Goal: Find specific page/section: Find specific page/section

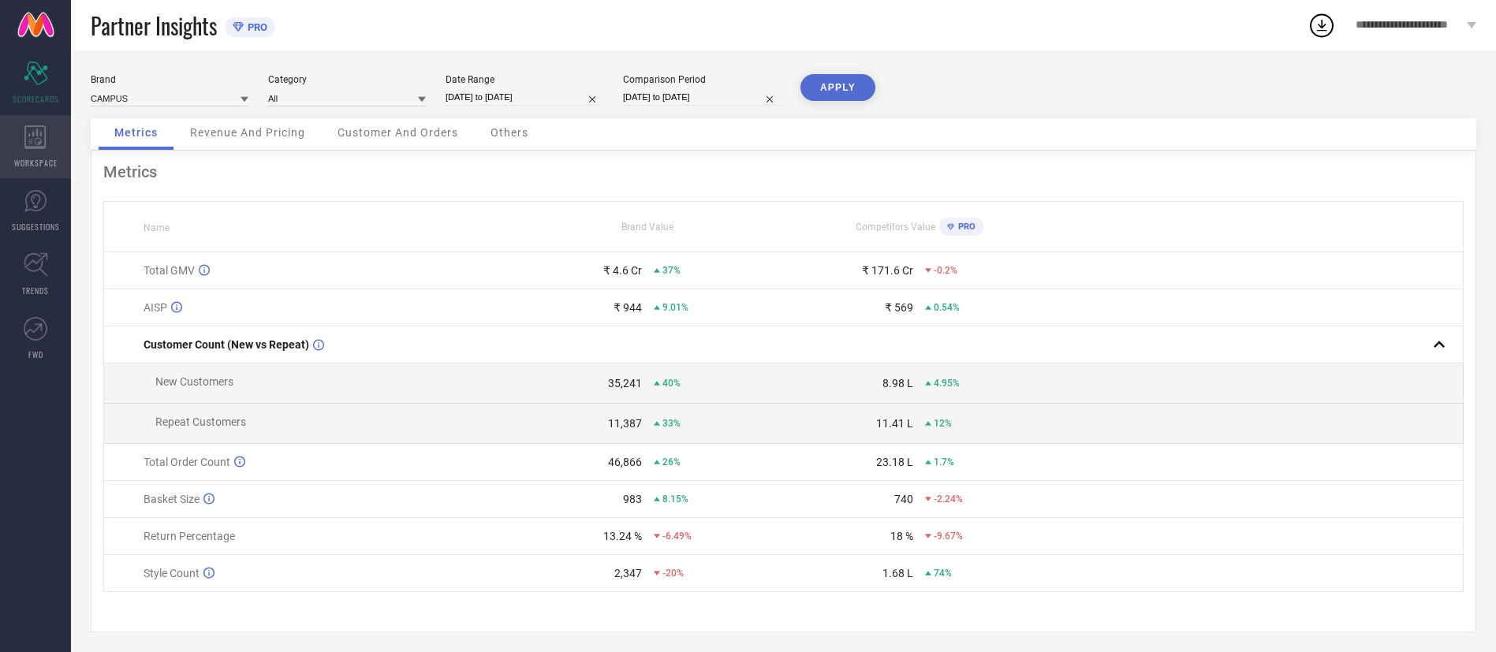
click at [29, 154] on div "WORKSPACE" at bounding box center [35, 146] width 71 height 63
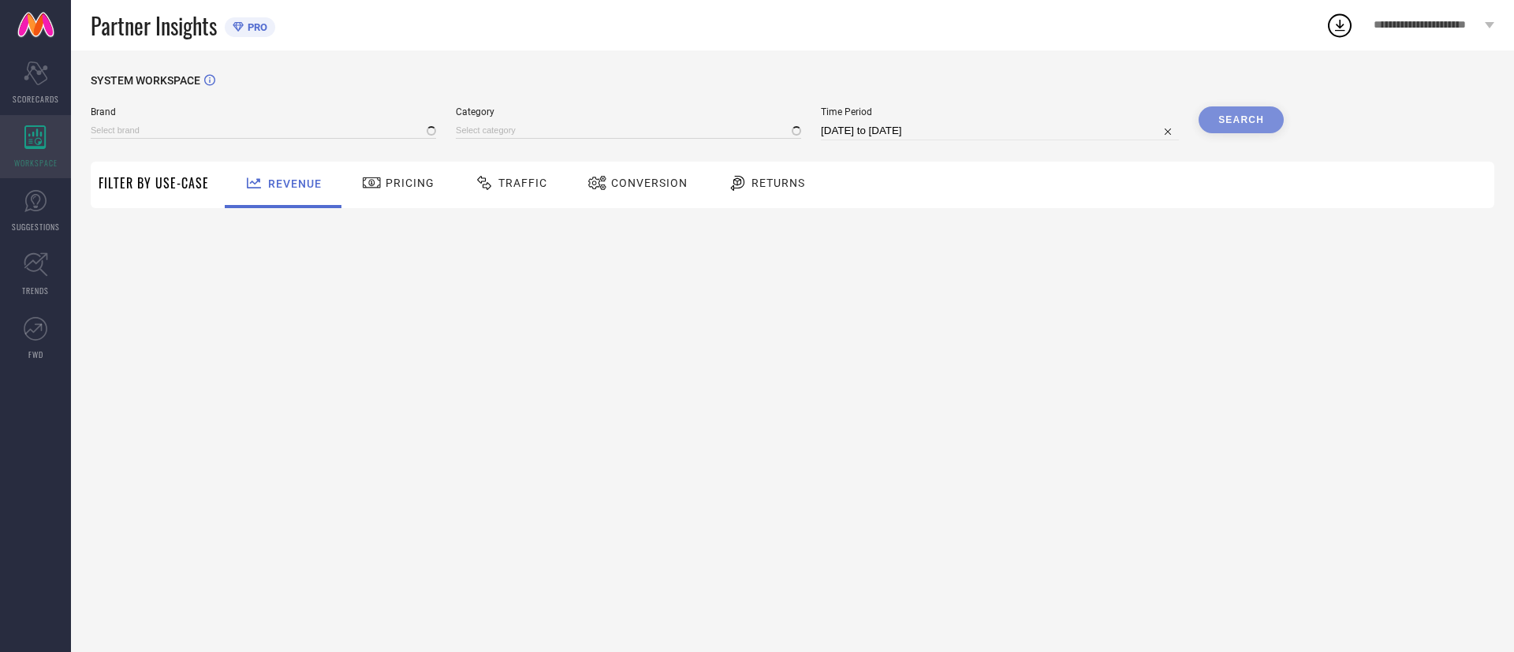
type input "CAMPUS"
type input "All"
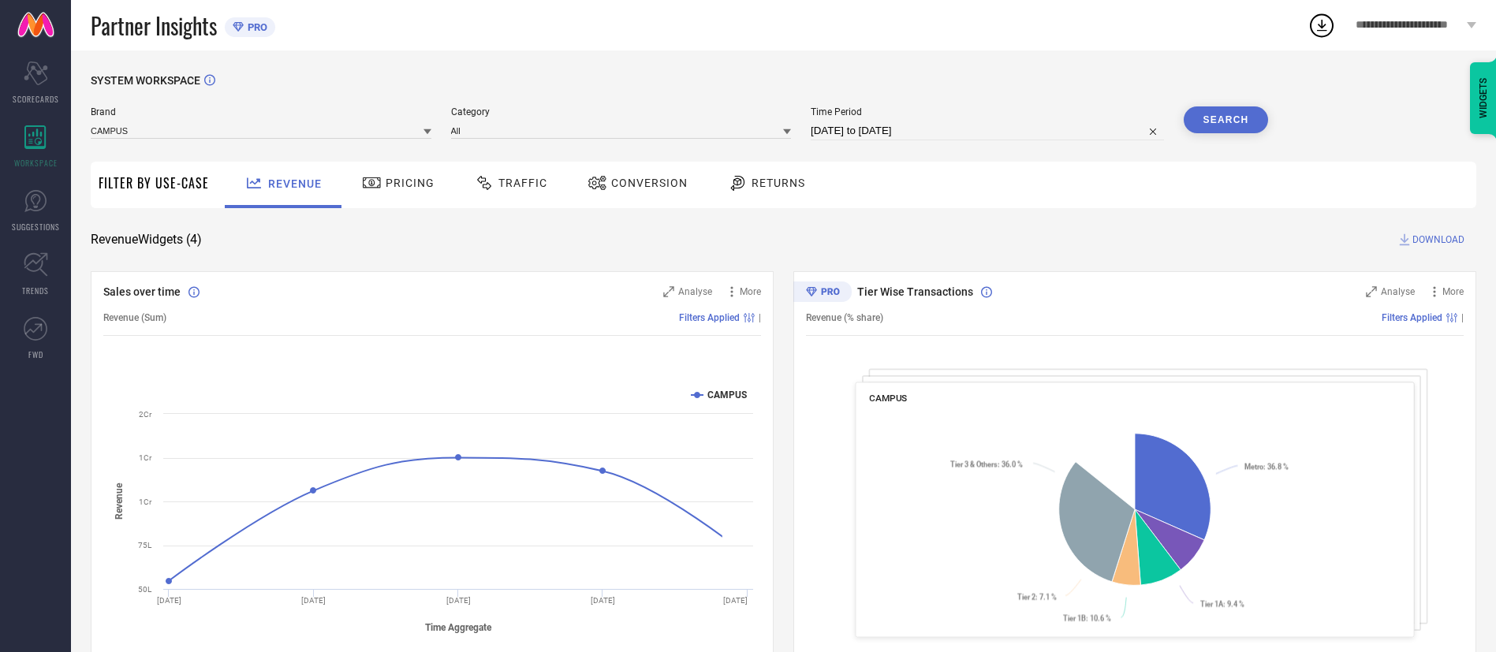
click at [737, 186] on icon at bounding box center [738, 182] width 20 height 19
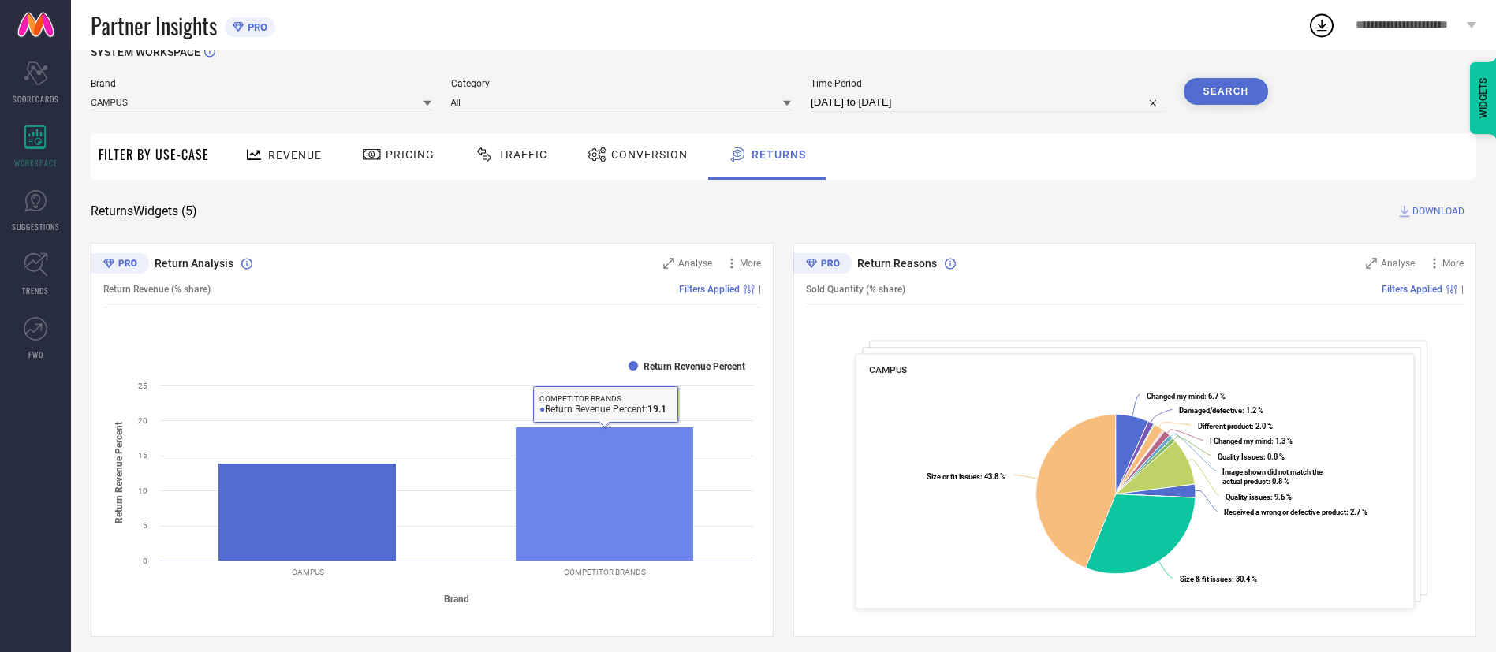
scroll to position [26, 0]
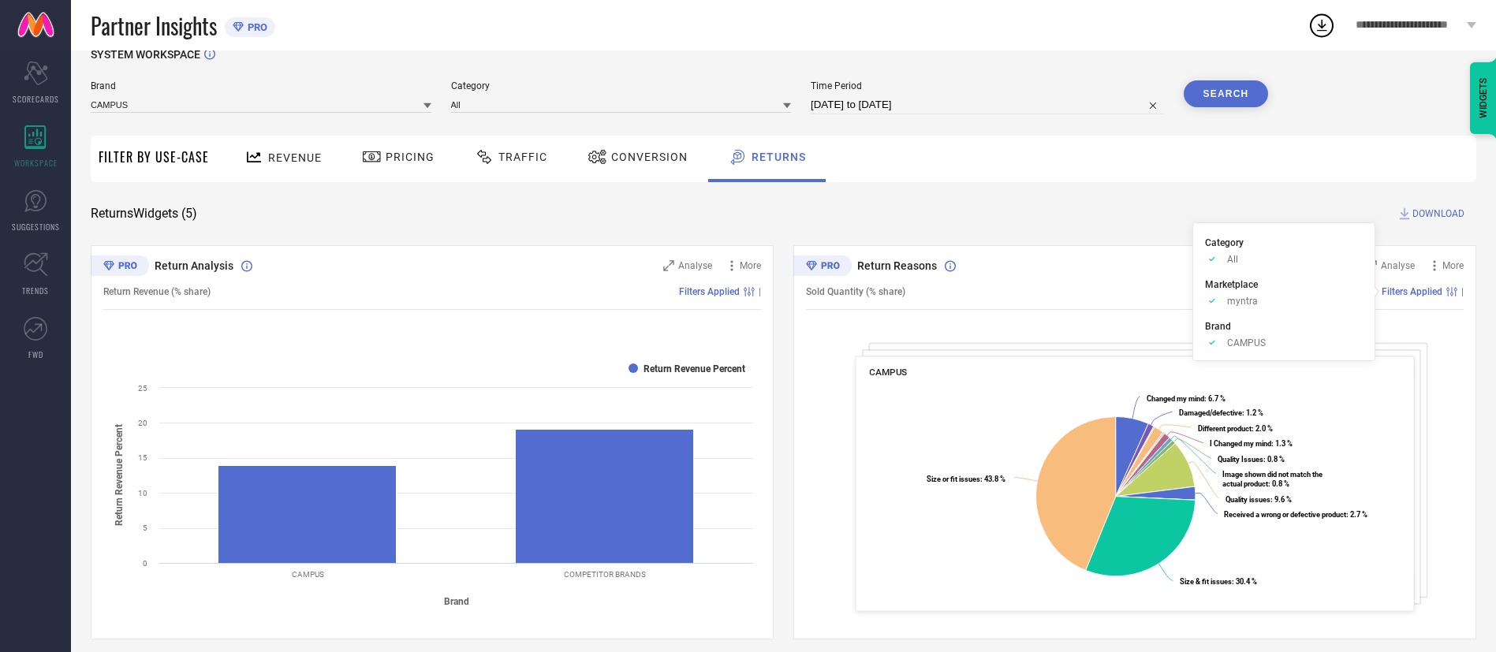
click at [1436, 294] on span "Filters Applied" at bounding box center [1412, 291] width 61 height 11
click at [1454, 295] on icon at bounding box center [1451, 291] width 11 height 9
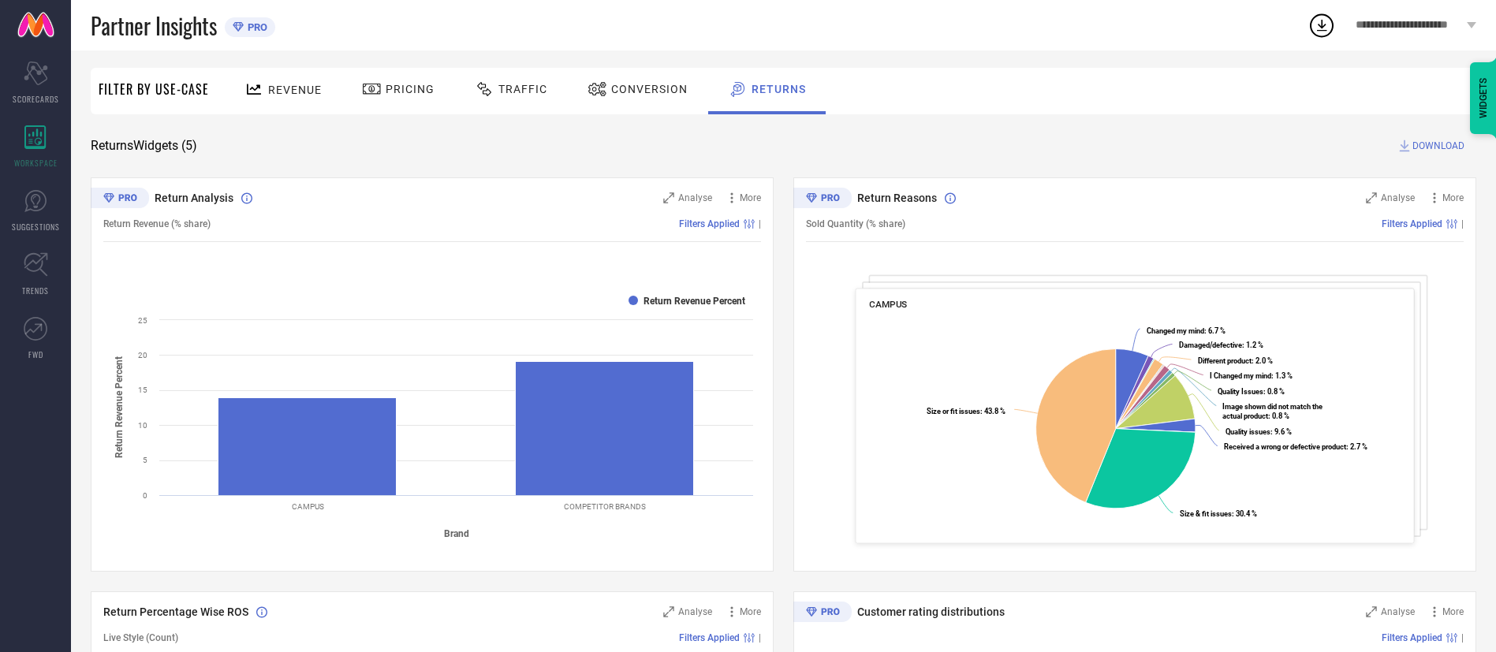
scroll to position [92, 0]
